Goal: Use online tool/utility: Use online tool/utility

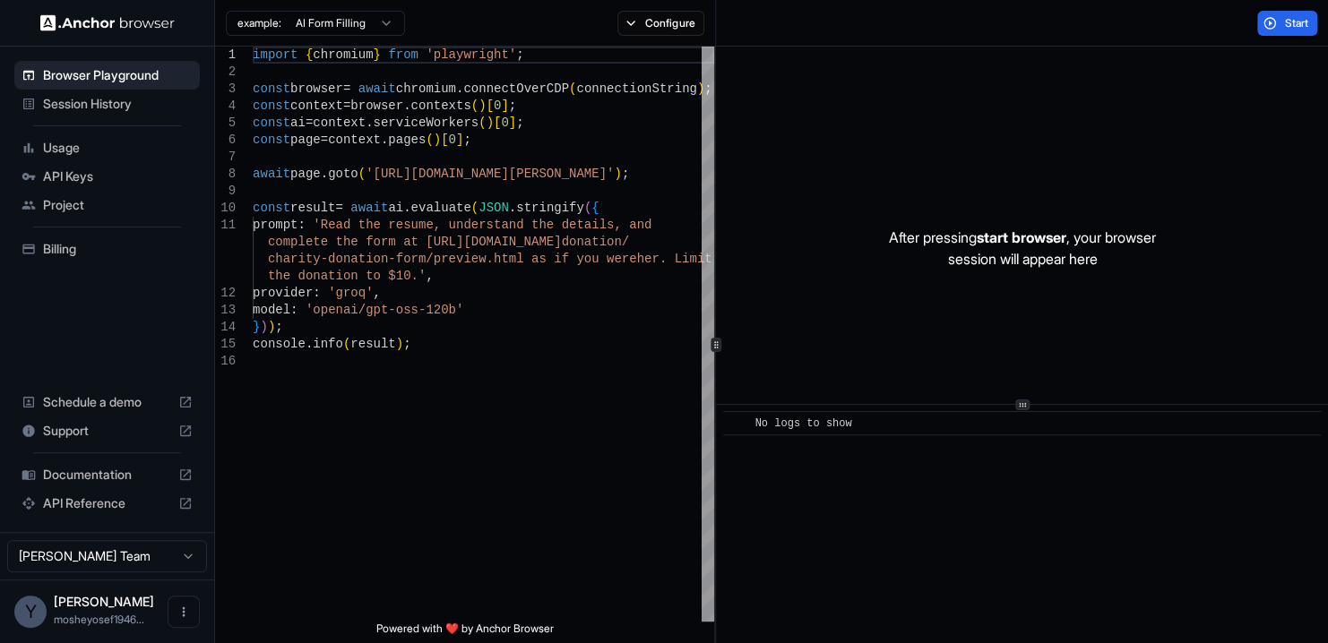
click at [1293, 22] on span "Start" at bounding box center [1296, 23] width 25 height 14
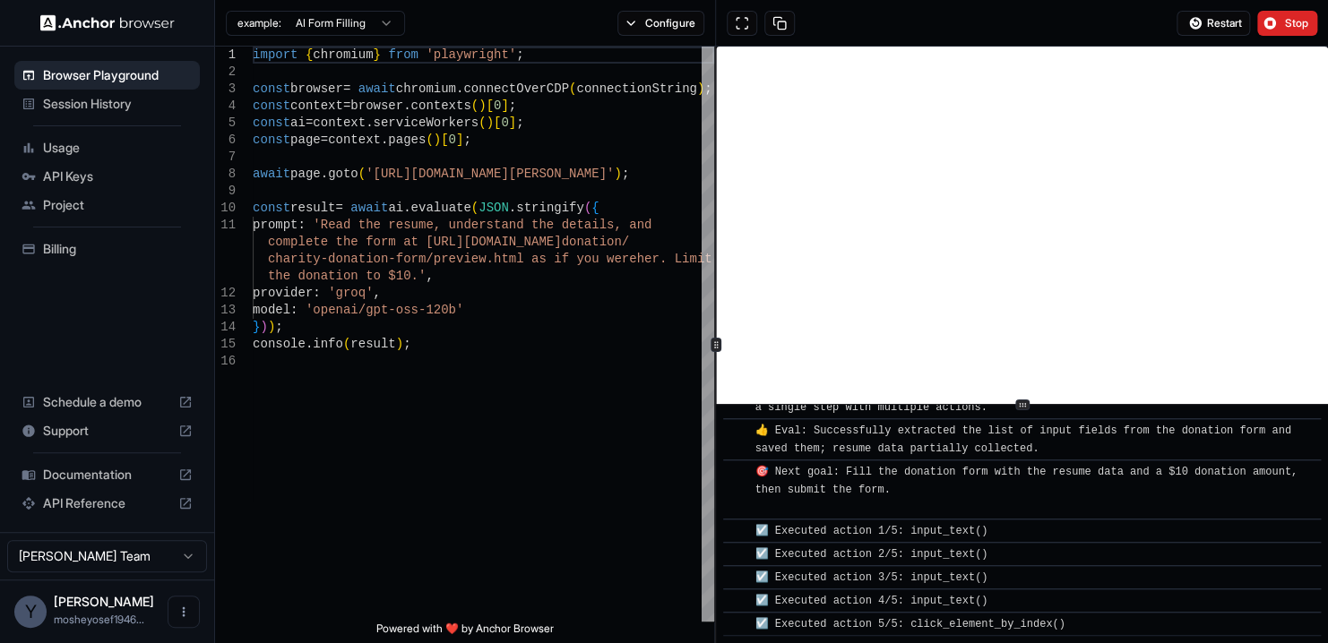
scroll to position [2581, 0]
